Goal: Check status

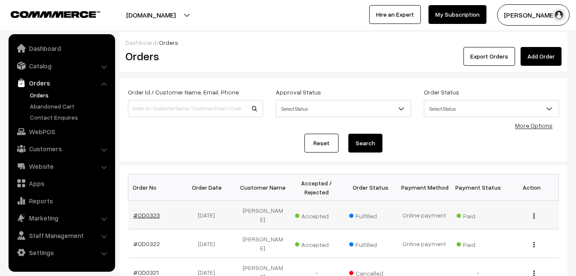
click at [141, 212] on link "#OD0323" at bounding box center [146, 214] width 26 height 7
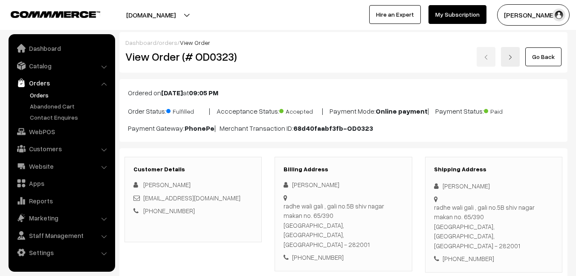
scroll to position [262, 0]
